Goal: Task Accomplishment & Management: Complete application form

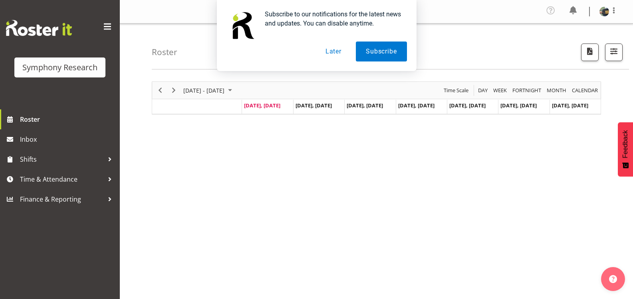
click at [332, 49] on button "Later" at bounding box center [333, 52] width 36 height 20
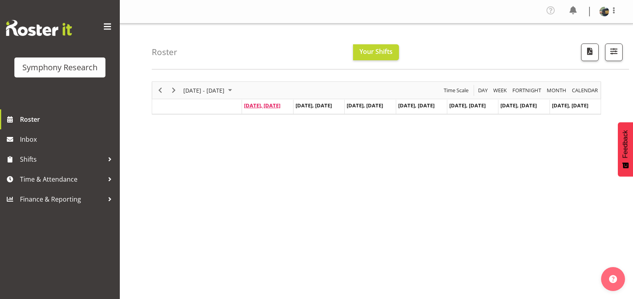
click at [263, 105] on span "Sep 1, Monday" at bounding box center [262, 105] width 36 height 7
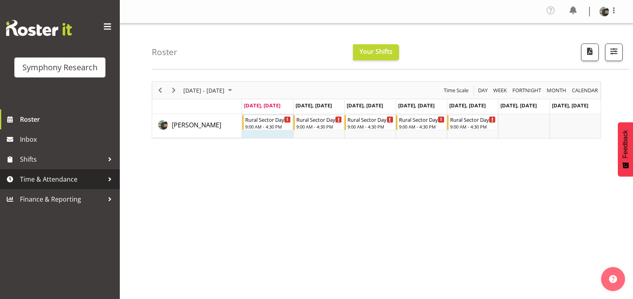
click at [75, 179] on span "Time & Attendance" at bounding box center [62, 179] width 84 height 12
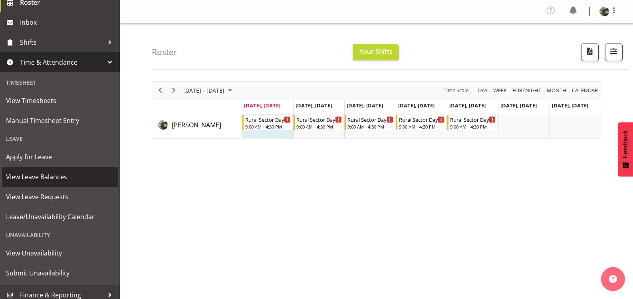
scroll to position [120, 0]
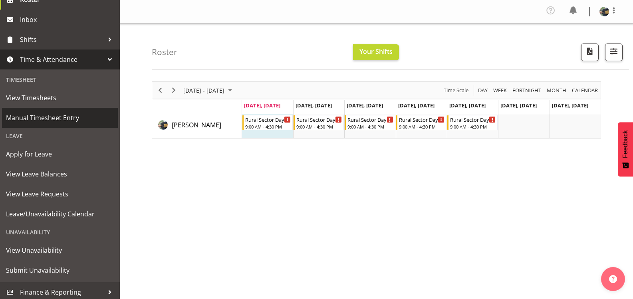
click at [81, 117] on span "Manual Timesheet Entry" at bounding box center [60, 118] width 108 height 12
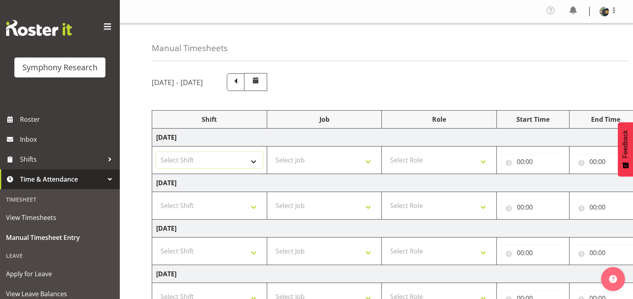
click at [250, 159] on select "Select Shift !!Weekend Residential (Roster IT Shift Label) *Business 9/10am ~ 4…" at bounding box center [209, 160] width 107 height 16
select select "81298"
click at [156, 152] on select "Select Shift !!Weekend Residential (Roster IT Shift Label) *Business 9/10am ~ 4…" at bounding box center [209, 160] width 107 height 16
click at [369, 161] on select "Select Job 550060 IF Admin 553492 World Poll Aus Wave 2 Main 2025 553493 World …" at bounding box center [324, 160] width 107 height 16
select select "10587"
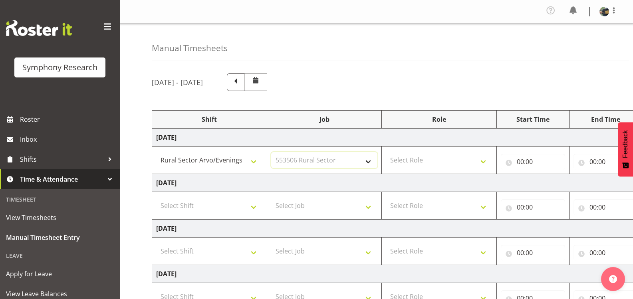
click at [271, 152] on select "Select Job 550060 IF Admin 553492 World Poll Aus Wave 2 Main 2025 553493 World …" at bounding box center [324, 160] width 107 height 16
click at [467, 159] on select "Select Role Briefing Interviewing" at bounding box center [439, 160] width 107 height 16
select select "47"
click at [386, 152] on select "Select Role Briefing Interviewing" at bounding box center [439, 160] width 107 height 16
click at [546, 161] on input "00:00" at bounding box center [533, 162] width 64 height 16
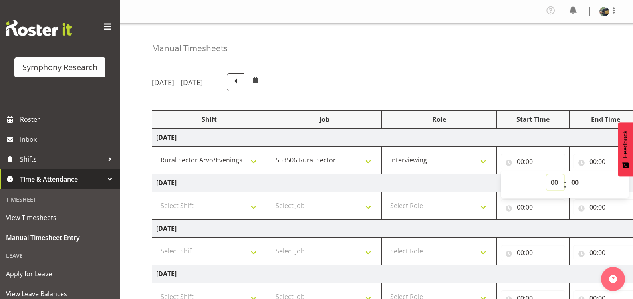
click at [553, 183] on select "00 01 02 03 04 05 06 07 08 09 10 11 12 13 14 15 16 17 18 19 20 21 22 23" at bounding box center [555, 182] width 18 height 16
select select "12"
click at [546, 174] on select "00 01 02 03 04 05 06 07 08 09 10 11 12 13 14 15 16 17 18 19 20 21 22 23" at bounding box center [555, 182] width 18 height 16
type input "12:00"
click at [597, 158] on input "00:00" at bounding box center [605, 162] width 64 height 16
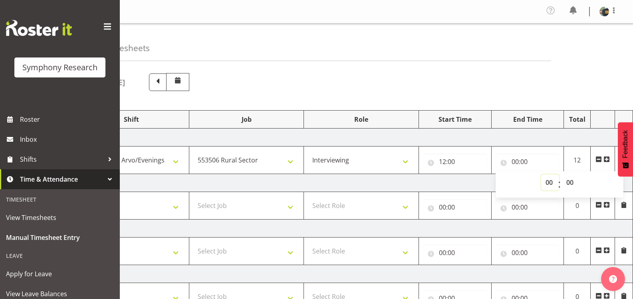
click at [548, 180] on select "00 01 02 03 04 05 06 07 08 09 10 11 12 13 14 15 16 17 18 19 20 21 22 23" at bounding box center [550, 182] width 18 height 16
select select "16"
click at [541, 174] on select "00 01 02 03 04 05 06 07 08 09 10 11 12 13 14 15 16 17 18 19 20 21 22 23" at bounding box center [550, 182] width 18 height 16
type input "16:00"
click at [552, 138] on td "[DATE]" at bounding box center [353, 138] width 558 height 18
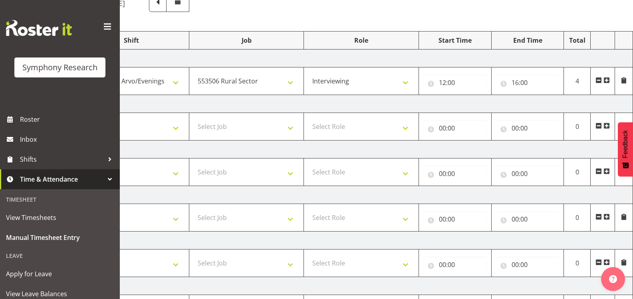
scroll to position [199, 0]
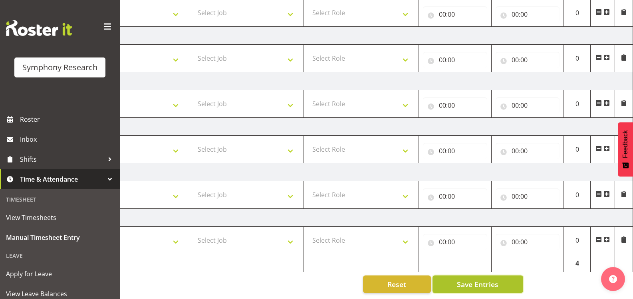
click at [476, 279] on span "Save Entries" at bounding box center [478, 284] width 42 height 10
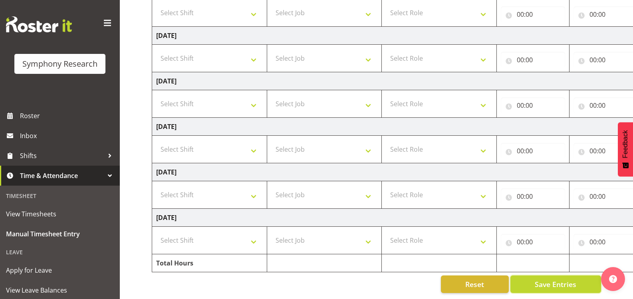
scroll to position [3, 0]
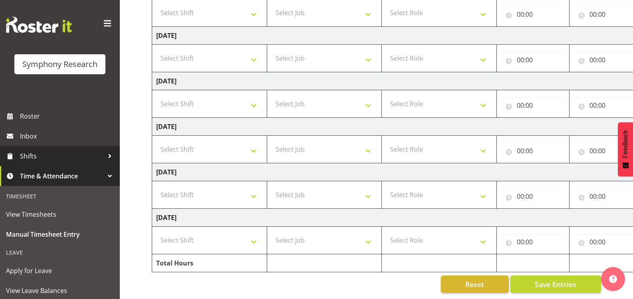
click at [53, 154] on span "Shifts" at bounding box center [62, 156] width 84 height 12
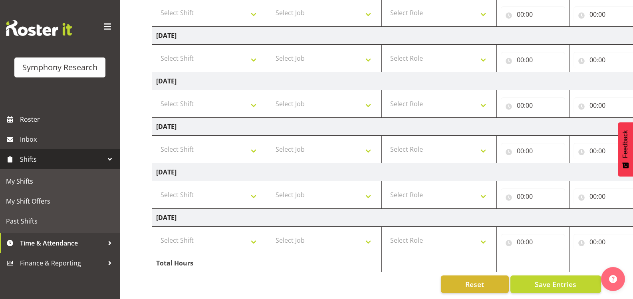
scroll to position [0, 0]
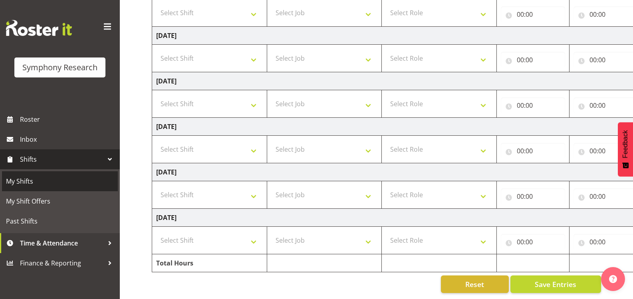
click at [46, 184] on span "My Shifts" at bounding box center [60, 181] width 108 height 12
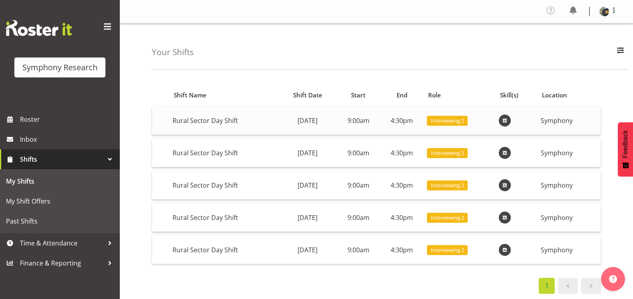
click at [464, 119] on span "Interviewing 2" at bounding box center [447, 121] width 33 height 8
click at [251, 120] on td "Rural Sector Day Shift" at bounding box center [223, 121] width 109 height 28
click at [611, 10] on span at bounding box center [614, 11] width 10 height 10
click at [579, 43] on link "Log Out" at bounding box center [580, 44] width 77 height 14
